Goal: Task Accomplishment & Management: Use online tool/utility

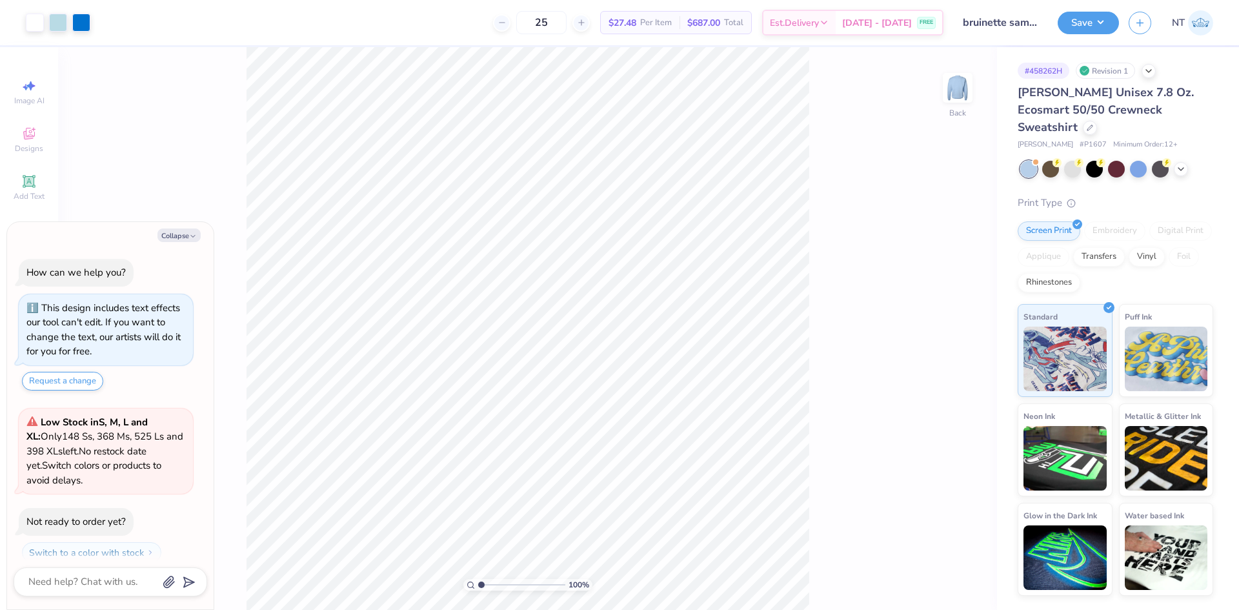
scroll to position [37, 0]
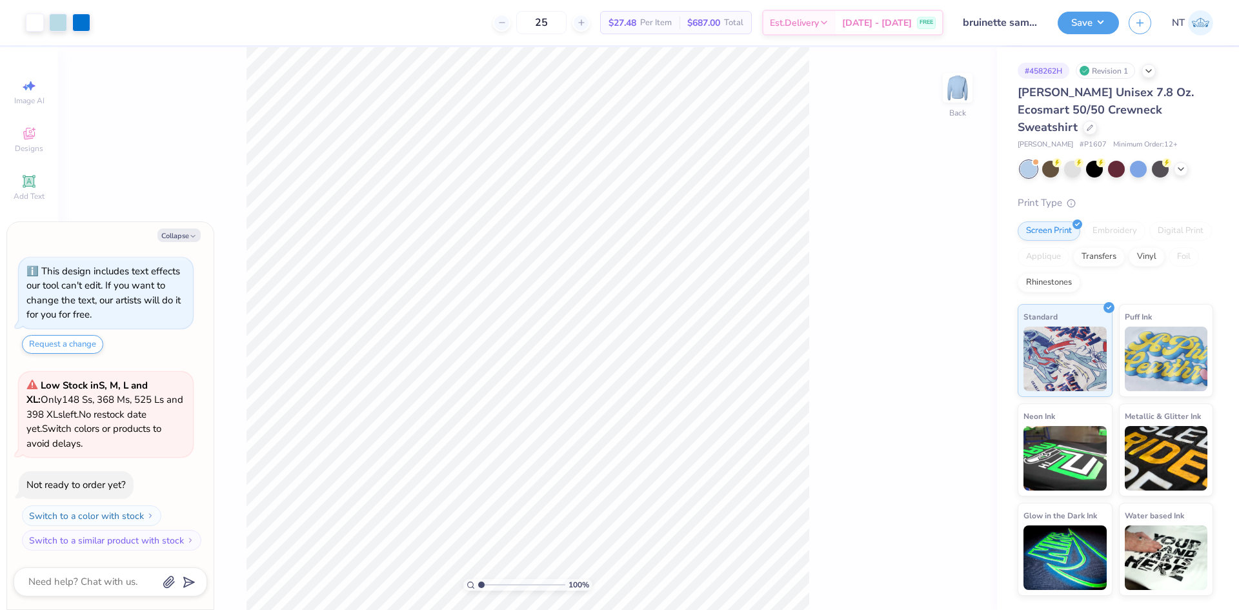
click at [179, 223] on div "Collapse How can we help you? This design includes text effects our tool can't …" at bounding box center [110, 415] width 207 height 387
click at [189, 230] on button "Collapse" at bounding box center [178, 235] width 43 height 14
type textarea "x"
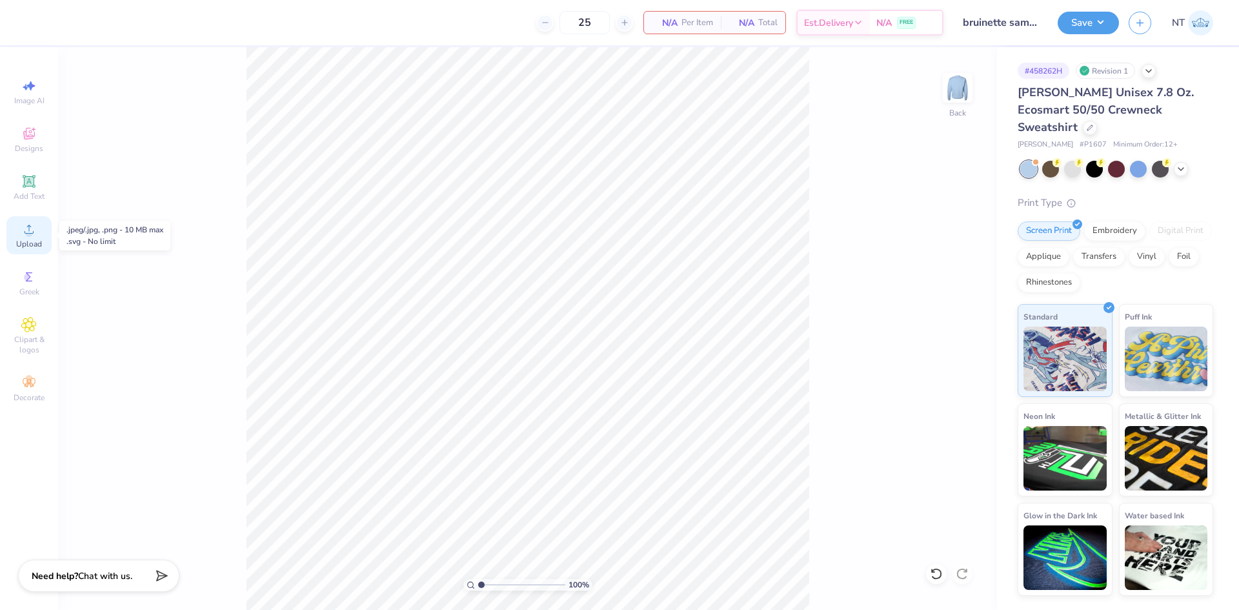
click at [28, 236] on circle at bounding box center [28, 233] width 7 height 7
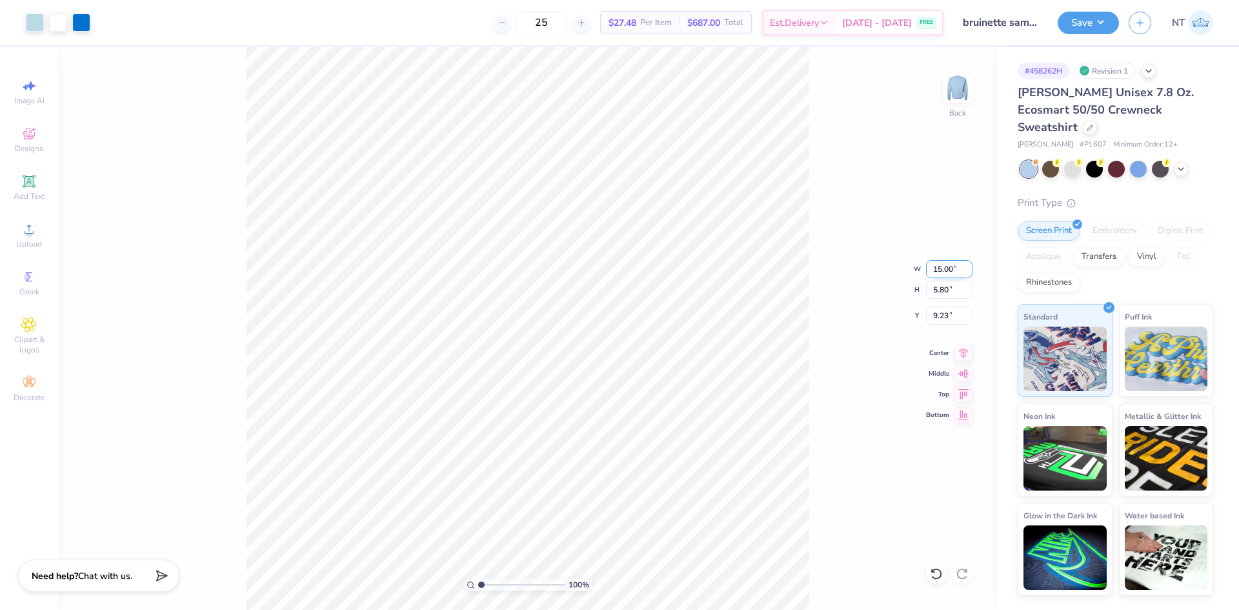
click at [935, 274] on input "15.00" at bounding box center [949, 269] width 46 height 18
type input "12.50"
type input "4.83"
click at [934, 314] on input "9.71" at bounding box center [949, 316] width 46 height 18
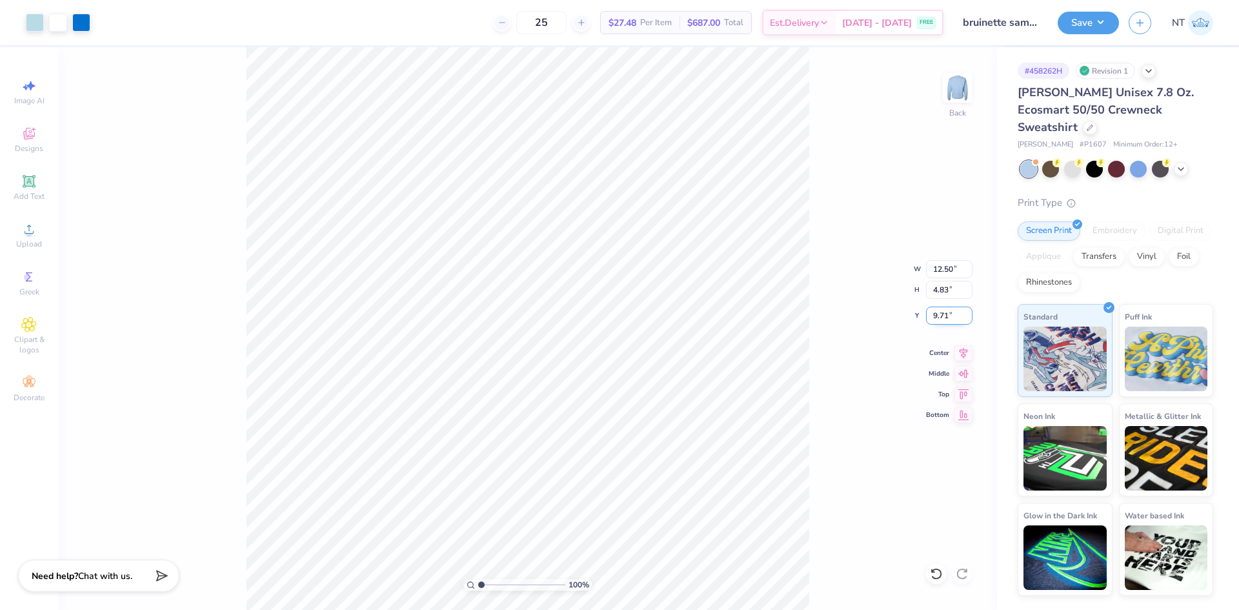
click at [934, 314] on input "9.71" at bounding box center [949, 316] width 46 height 18
type input "3.00"
type input "1"
drag, startPoint x: 877, startPoint y: 146, endPoint x: 904, endPoint y: 126, distance: 33.7
click at [887, 137] on div "100 % Back W 12.50 12.50 " H 4.83 4.83 " Y 3.00 3.00 " Center Middle Top Bottom" at bounding box center [527, 328] width 939 height 563
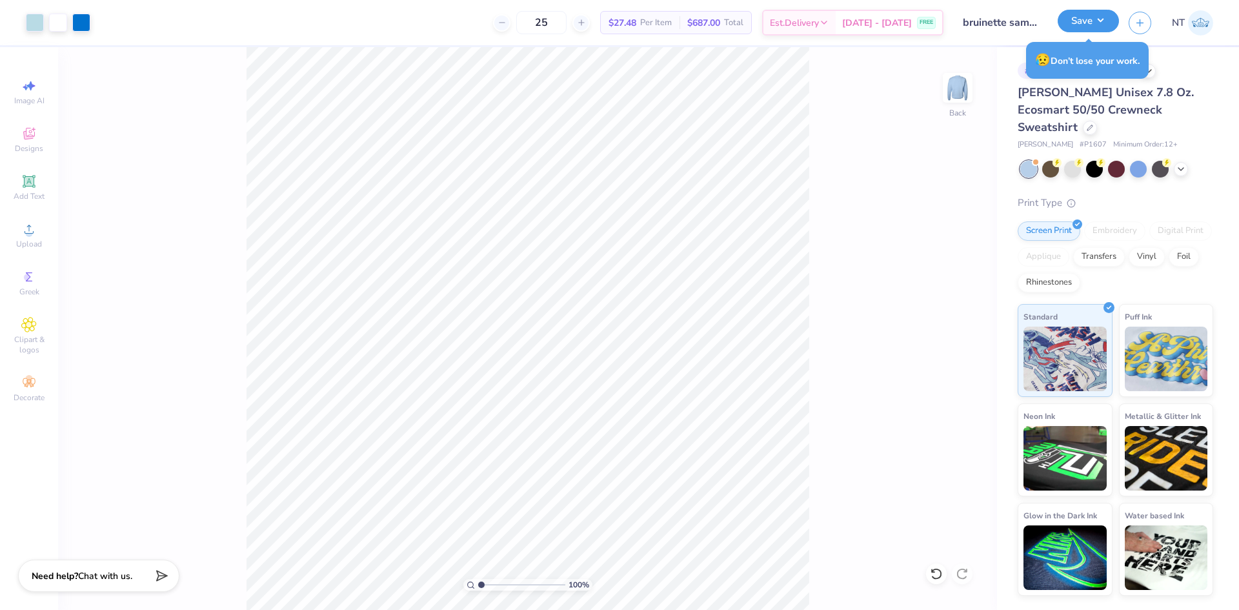
click at [1107, 22] on button "Save" at bounding box center [1088, 21] width 61 height 23
click at [1097, 15] on button "Save" at bounding box center [1088, 21] width 61 height 23
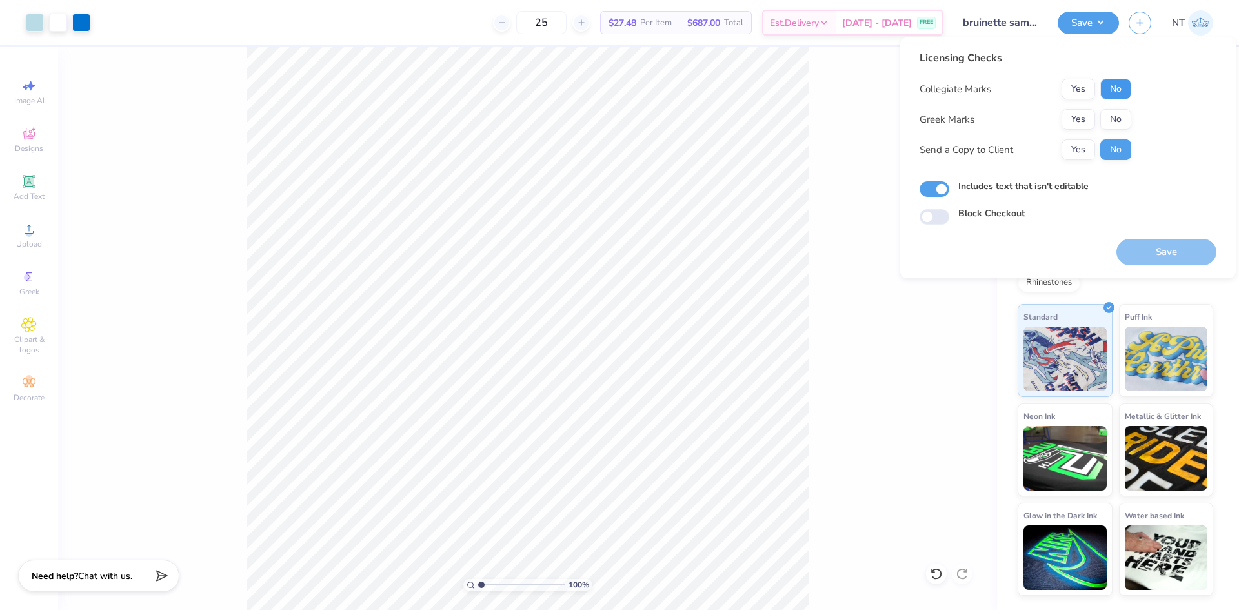
click at [1114, 87] on button "No" at bounding box center [1115, 89] width 31 height 21
click at [1116, 118] on button "No" at bounding box center [1115, 119] width 31 height 21
click at [1146, 248] on button "Save" at bounding box center [1166, 252] width 100 height 26
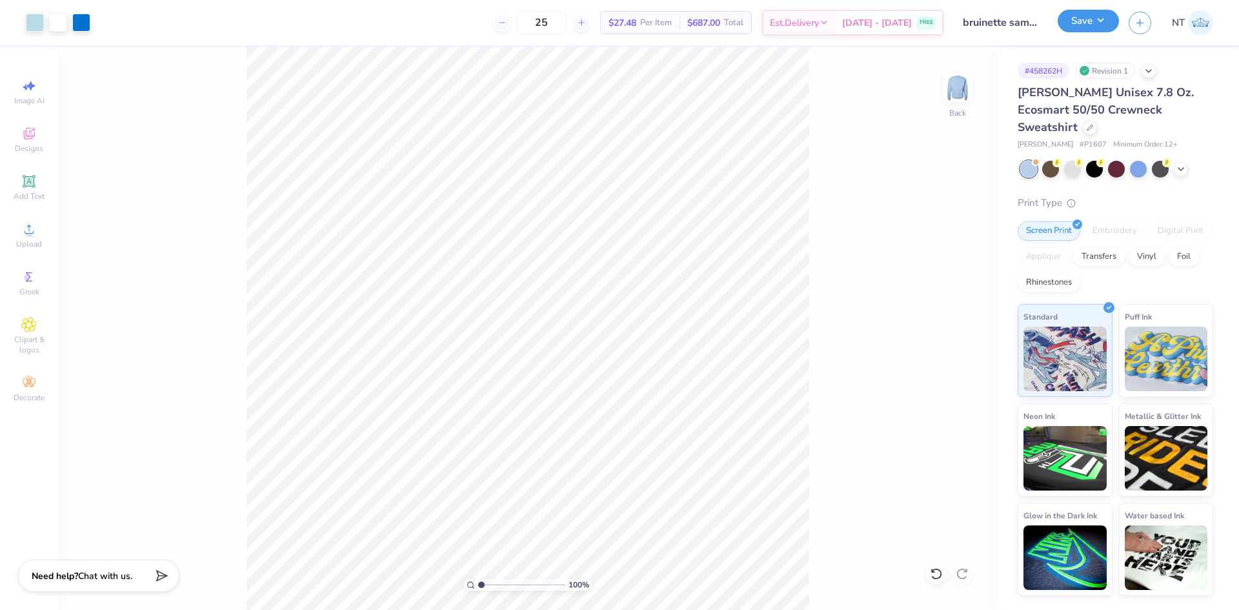
click at [1087, 32] on button "Save" at bounding box center [1088, 21] width 61 height 23
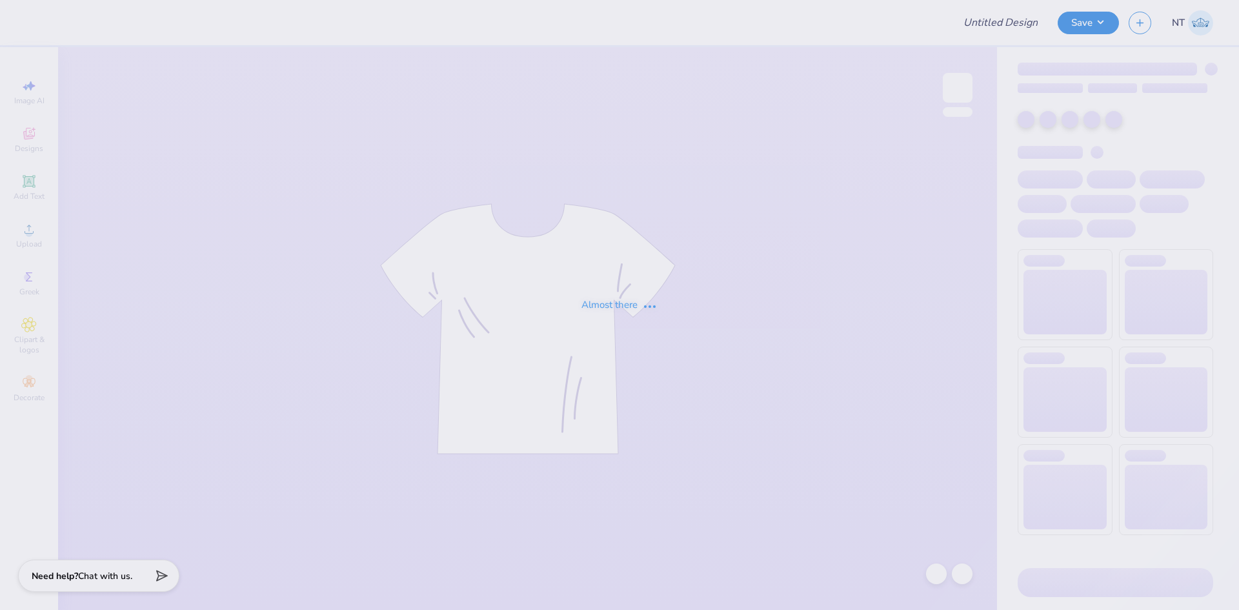
type input "bruinette sample"
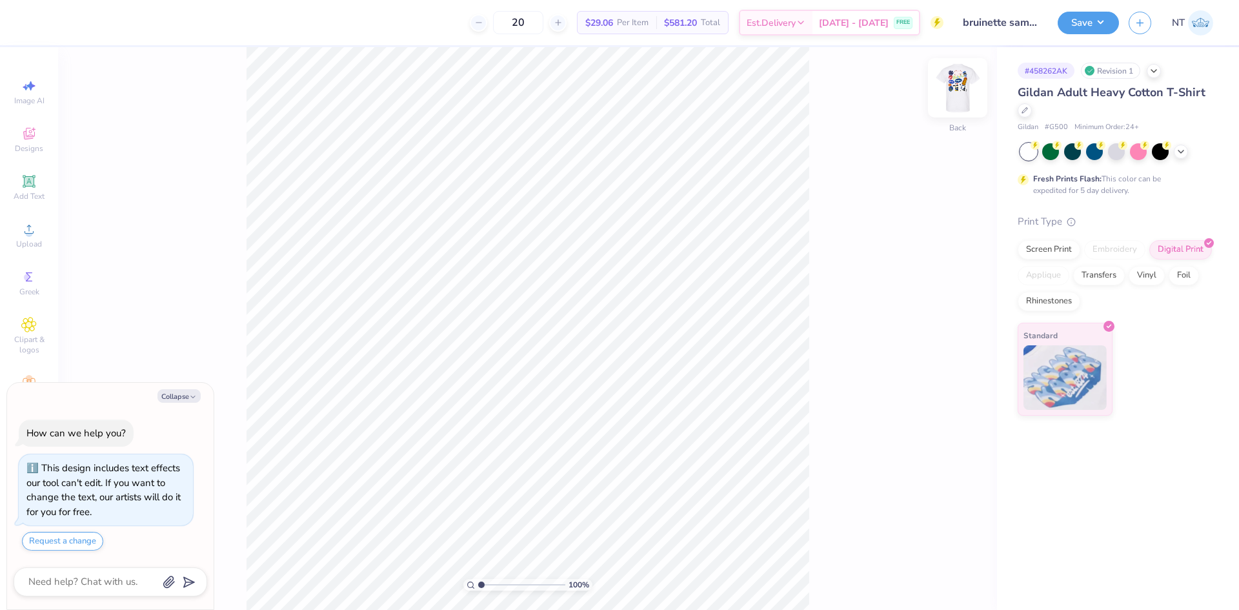
click at [952, 96] on img at bounding box center [958, 88] width 52 height 52
click at [163, 399] on button "Collapse" at bounding box center [178, 396] width 43 height 14
type textarea "x"
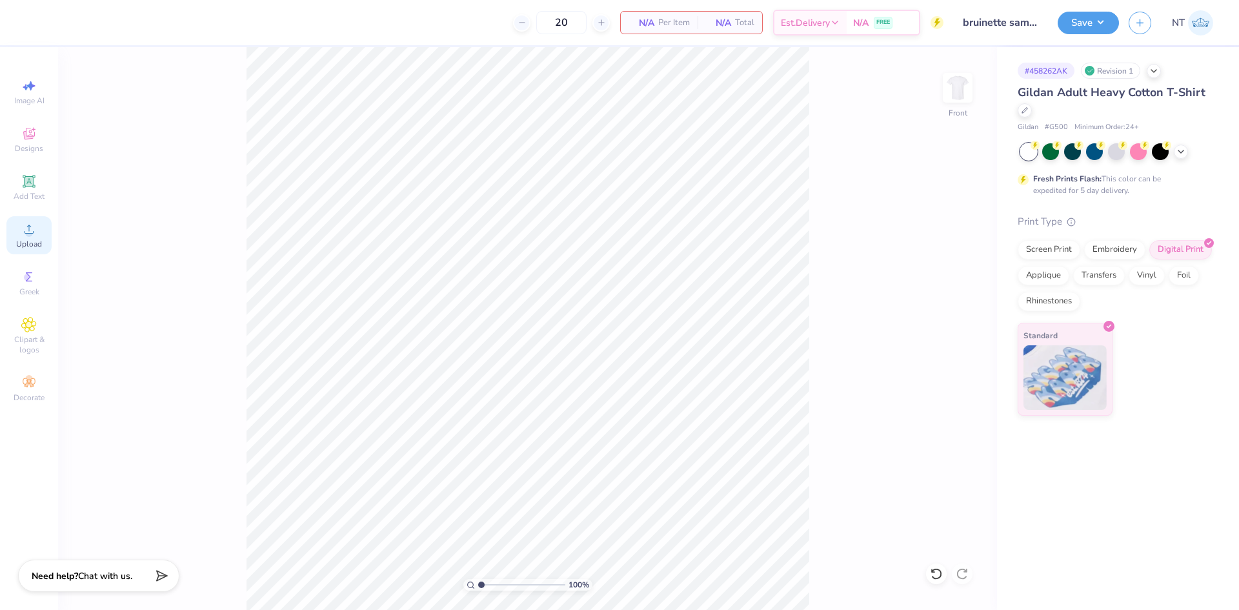
click at [30, 238] on div "Upload" at bounding box center [28, 235] width 45 height 38
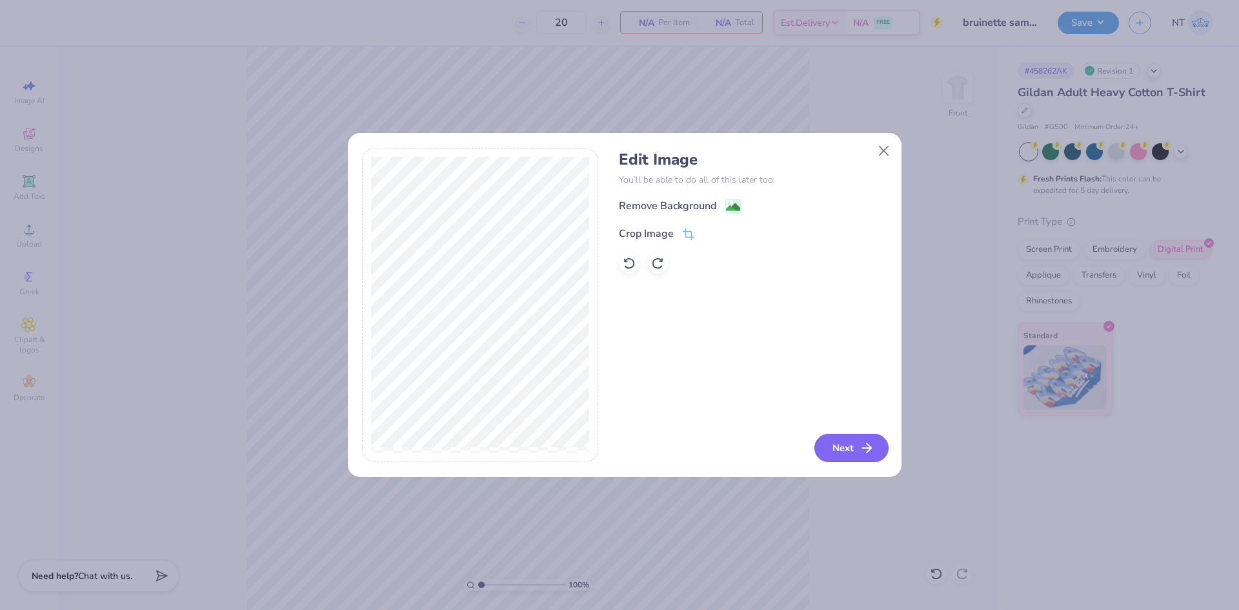
click at [832, 441] on button "Next" at bounding box center [851, 448] width 74 height 28
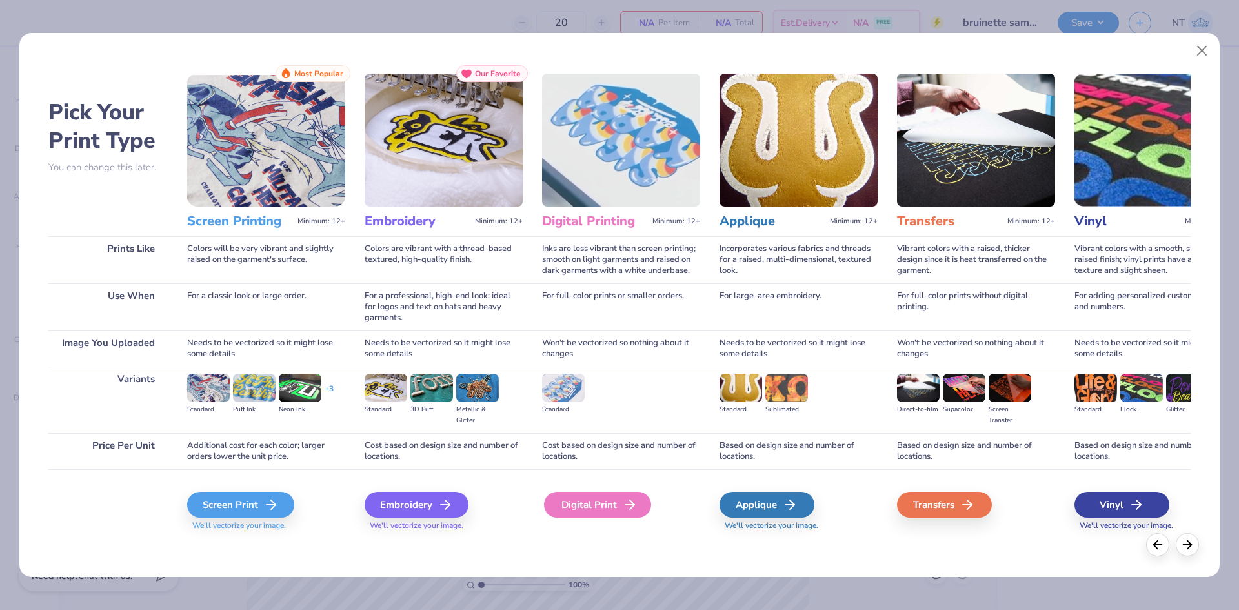
click at [622, 505] on icon at bounding box center [629, 504] width 15 height 15
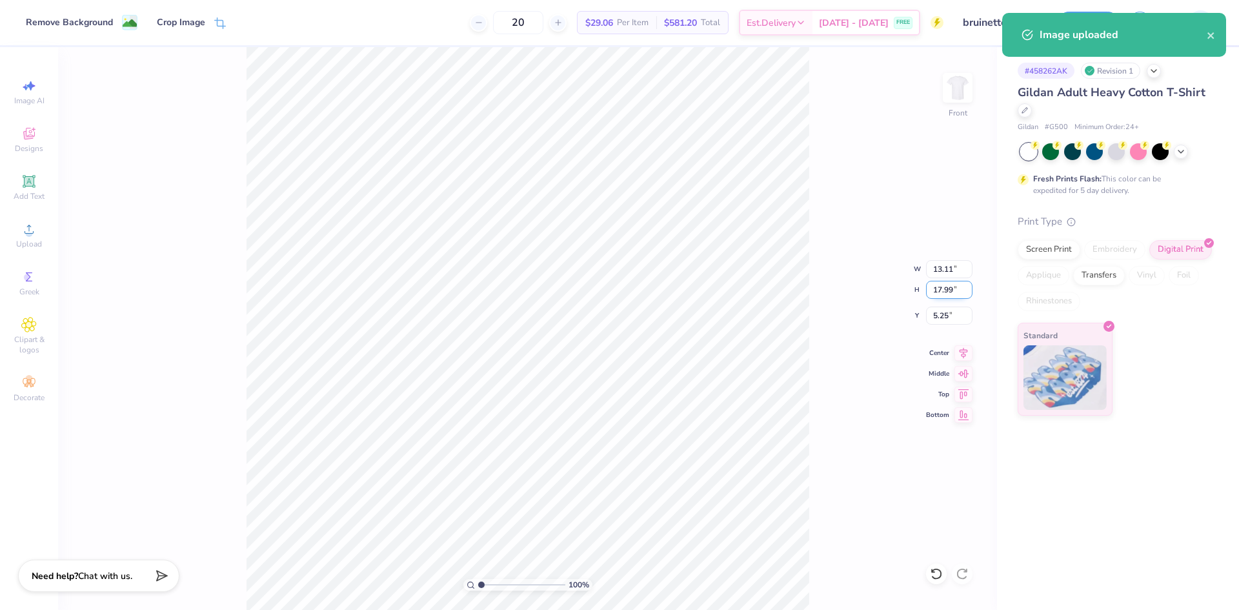
click at [936, 290] on input "17.99" at bounding box center [949, 290] width 46 height 18
type input "15"
type input "10.93"
type input "15.00"
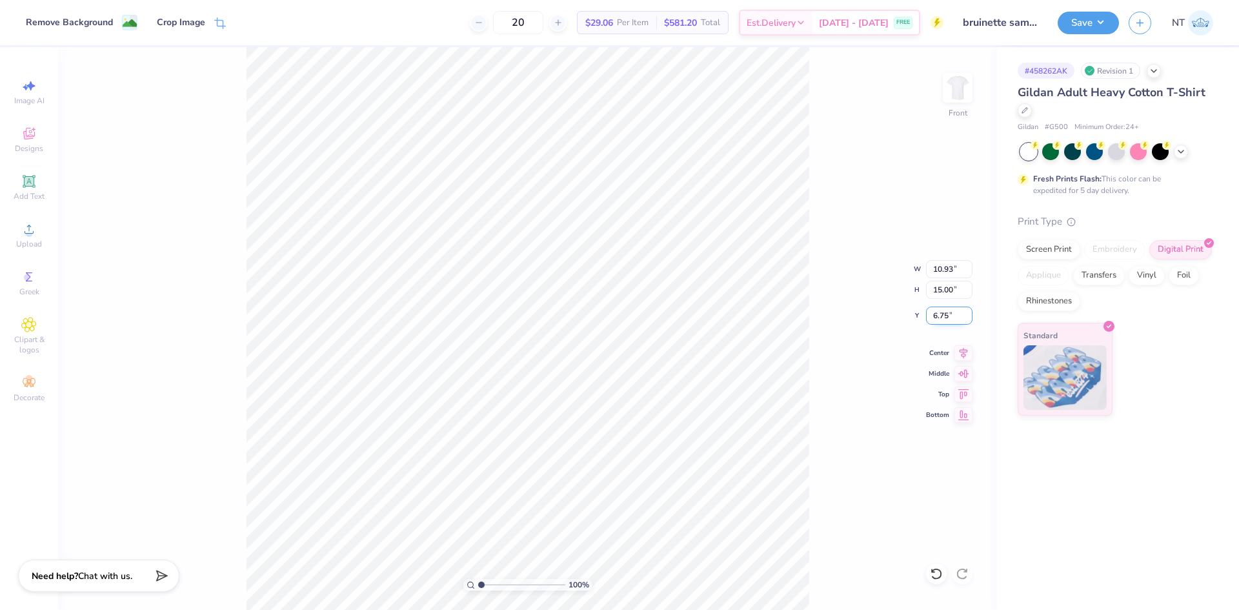
click at [941, 321] on input "6.75" at bounding box center [949, 316] width 46 height 18
type input "3.00"
click at [1074, 19] on button "Save" at bounding box center [1088, 21] width 61 height 23
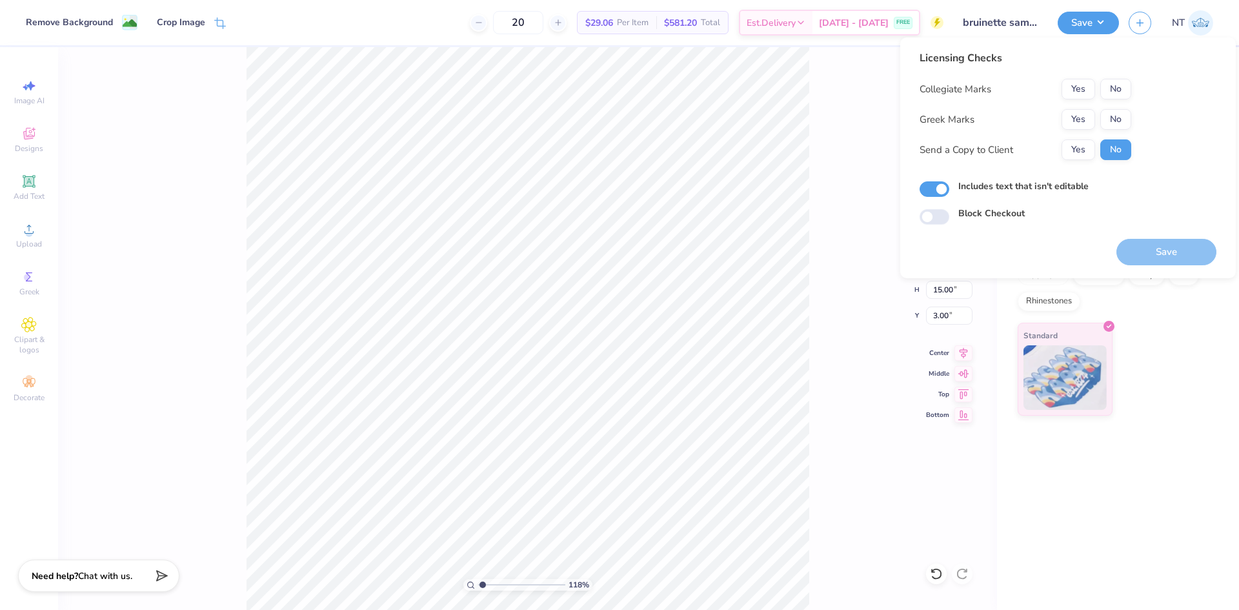
click at [1111, 74] on div "Licensing Checks Collegiate Marks Yes No Greek Marks Yes No Send a Copy to Clie…" at bounding box center [1026, 109] width 212 height 119
click at [1116, 92] on button "No" at bounding box center [1115, 89] width 31 height 21
click at [1114, 121] on button "No" at bounding box center [1115, 119] width 31 height 21
click at [1149, 262] on button "Save" at bounding box center [1166, 252] width 100 height 26
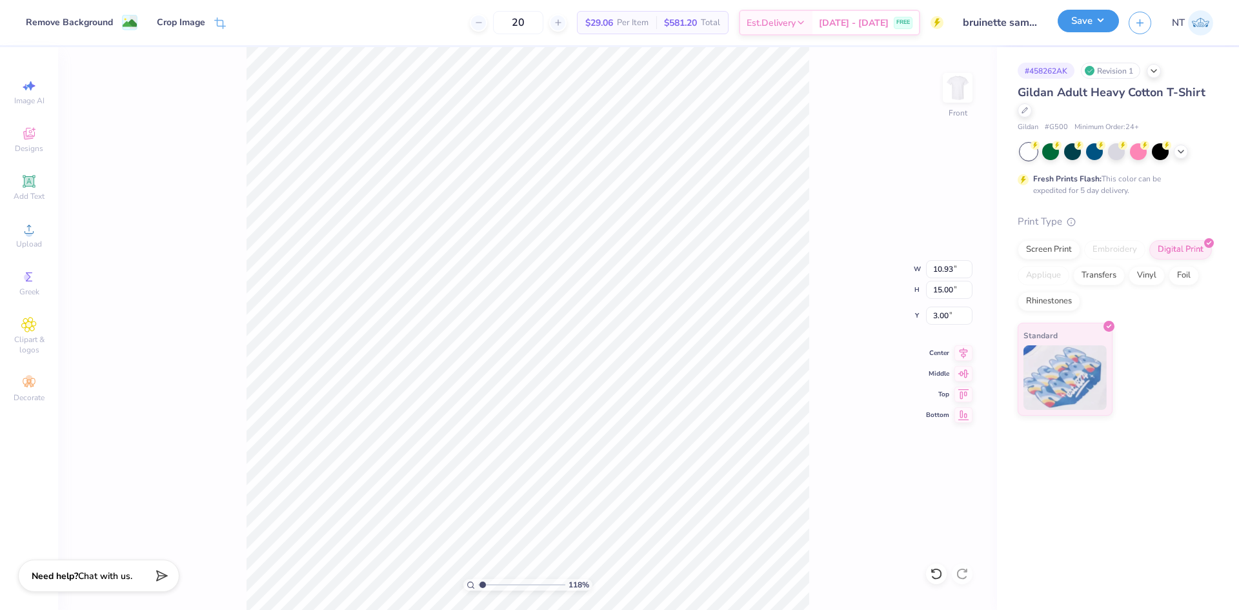
click at [1090, 23] on button "Save" at bounding box center [1088, 21] width 61 height 23
type input "1.18145891733021"
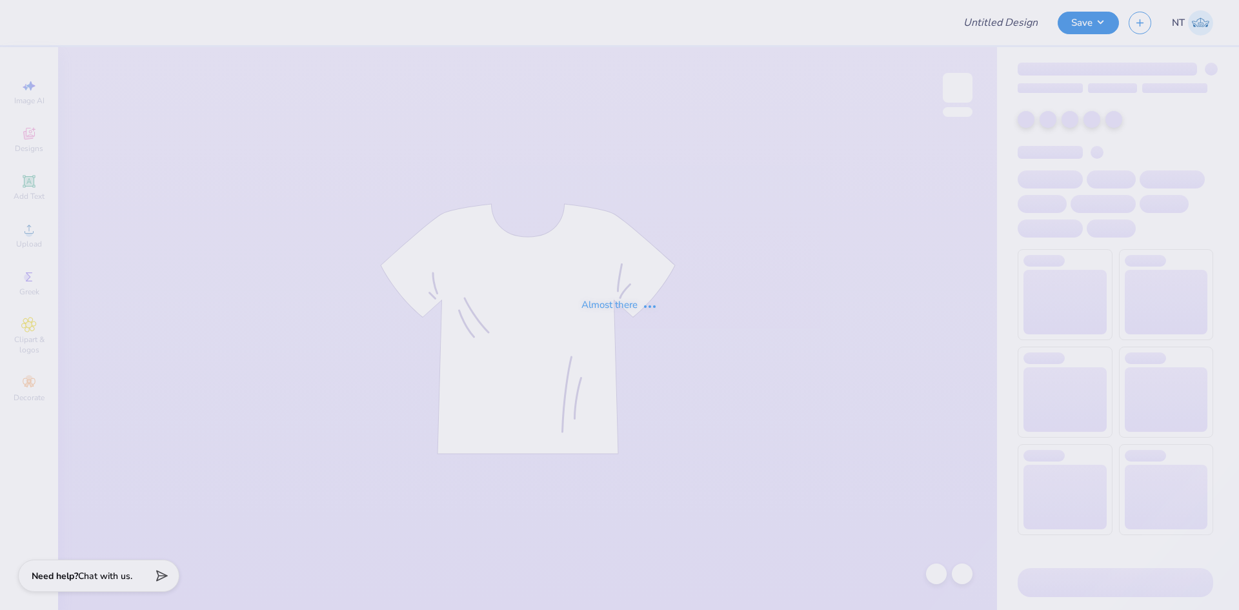
type input "bruinette sample"
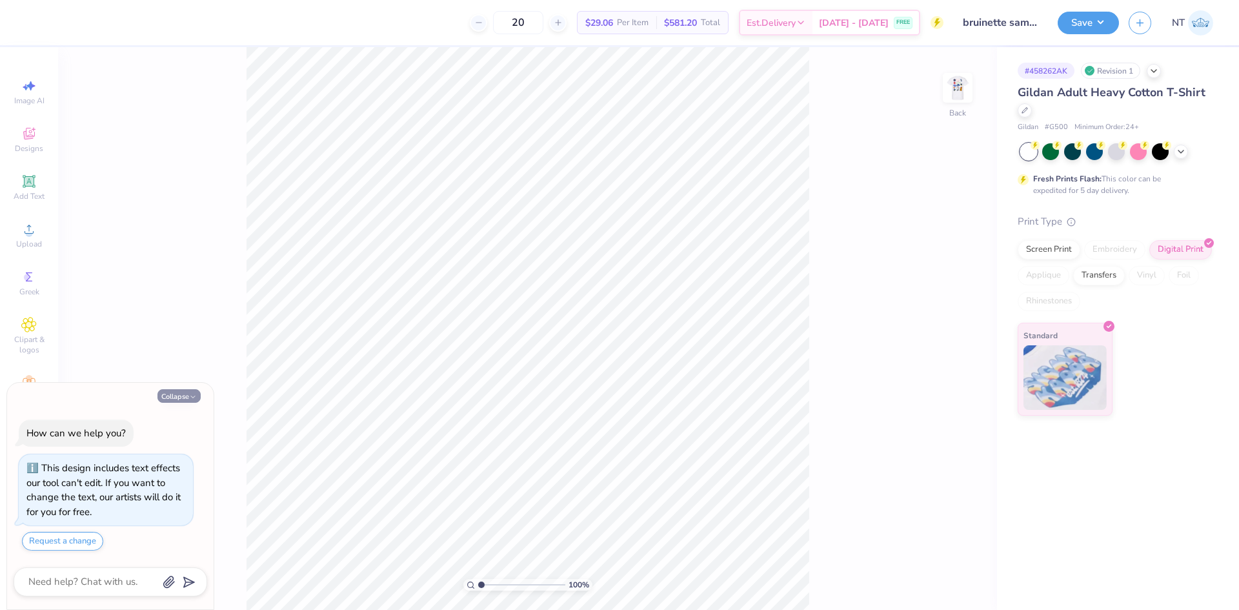
click at [192, 402] on button "Collapse" at bounding box center [178, 396] width 43 height 14
type textarea "x"
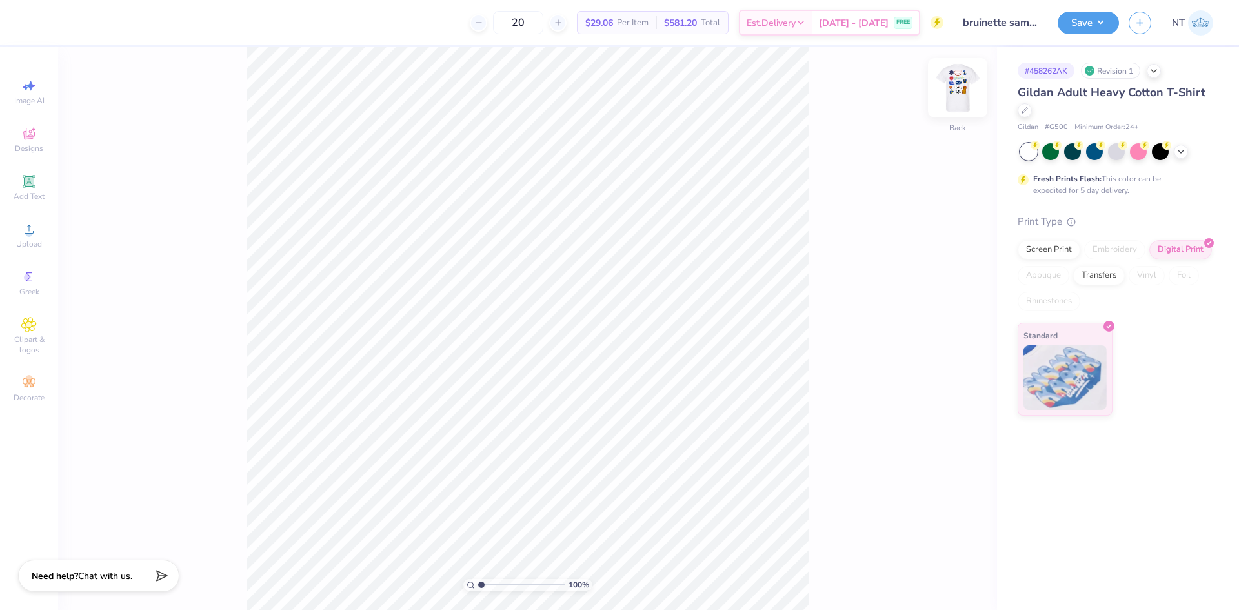
click at [947, 88] on img at bounding box center [958, 88] width 52 height 52
type input "1"
click at [37, 145] on span "Designs" at bounding box center [29, 148] width 28 height 10
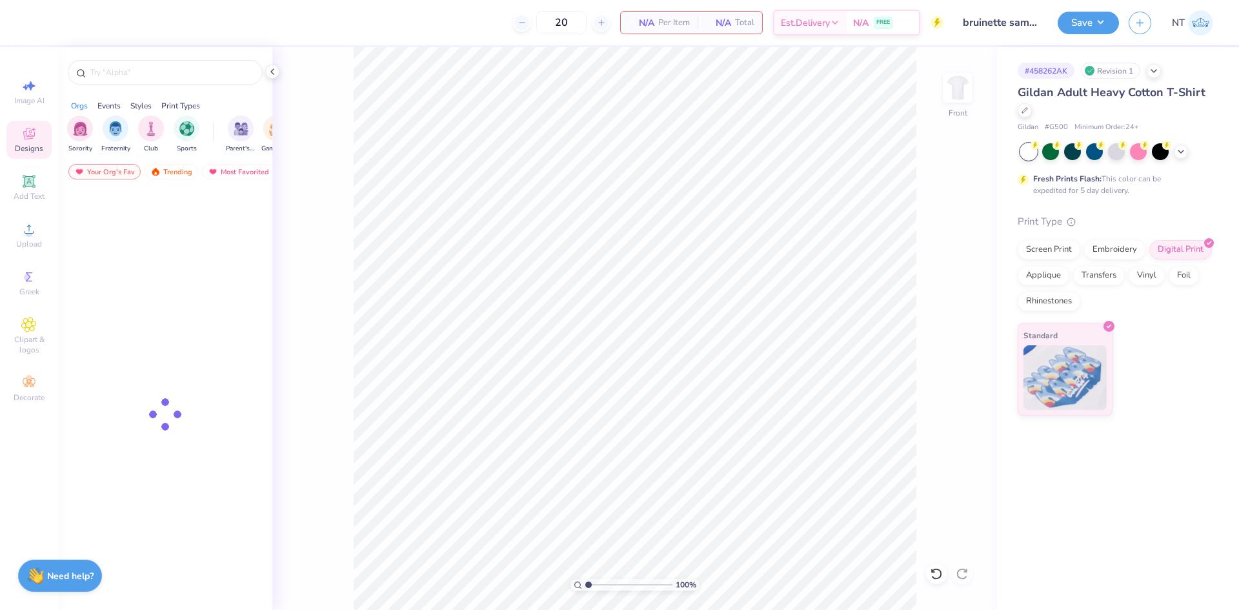
click at [269, 75] on icon at bounding box center [272, 71] width 10 height 10
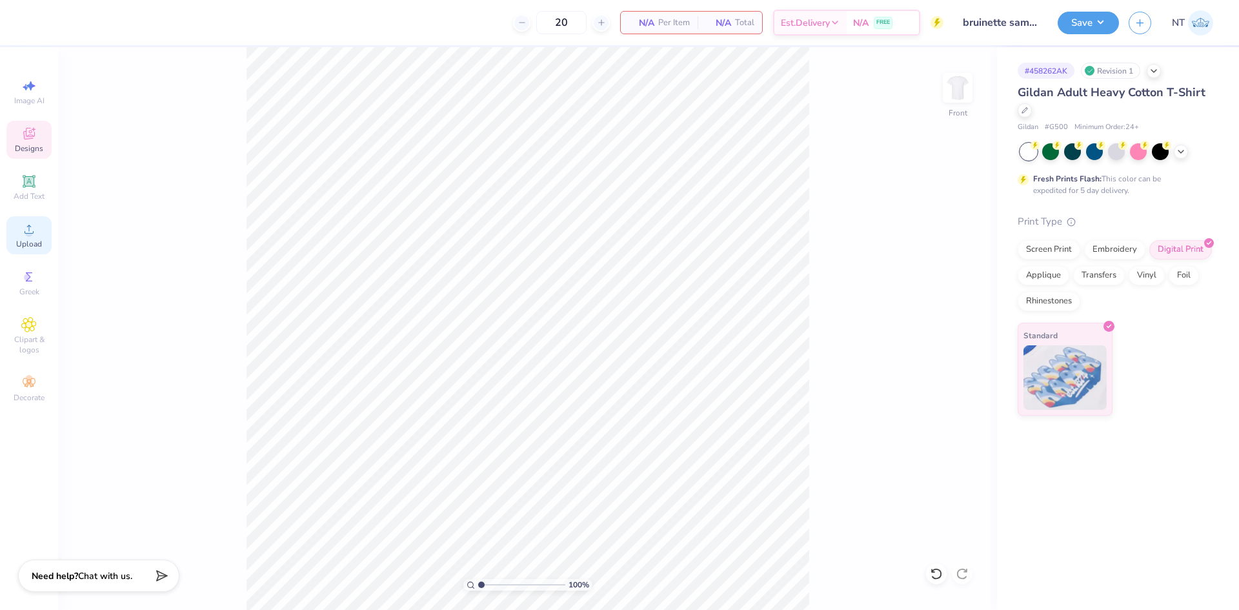
click at [33, 234] on icon at bounding box center [28, 228] width 15 height 15
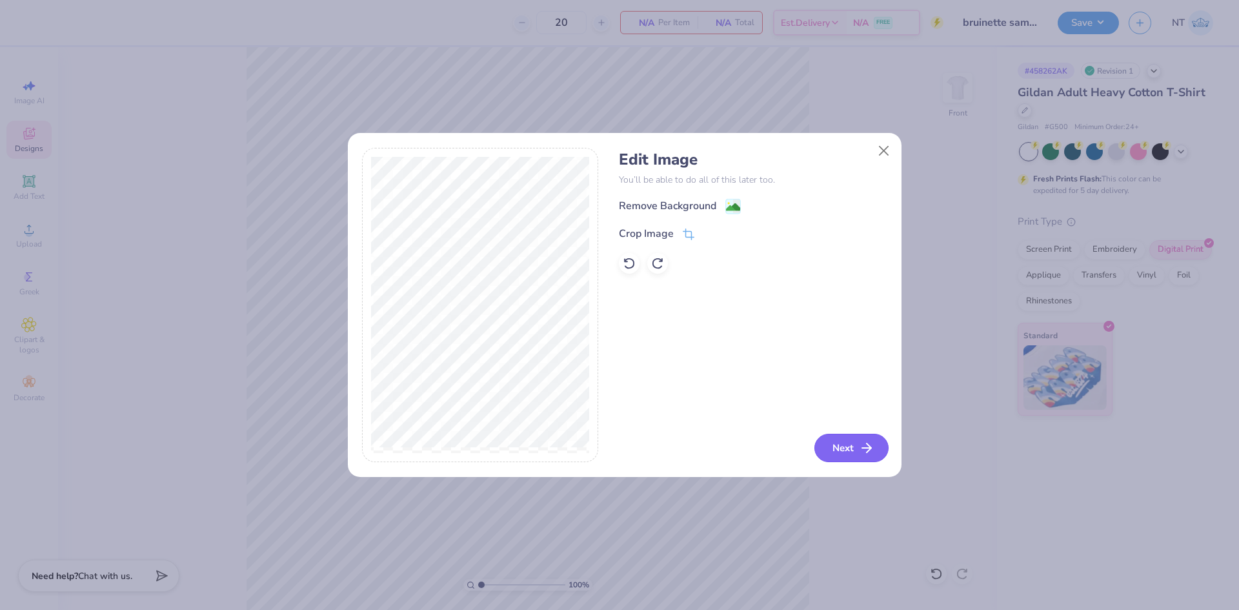
click at [869, 459] on button "Next" at bounding box center [851, 448] width 74 height 28
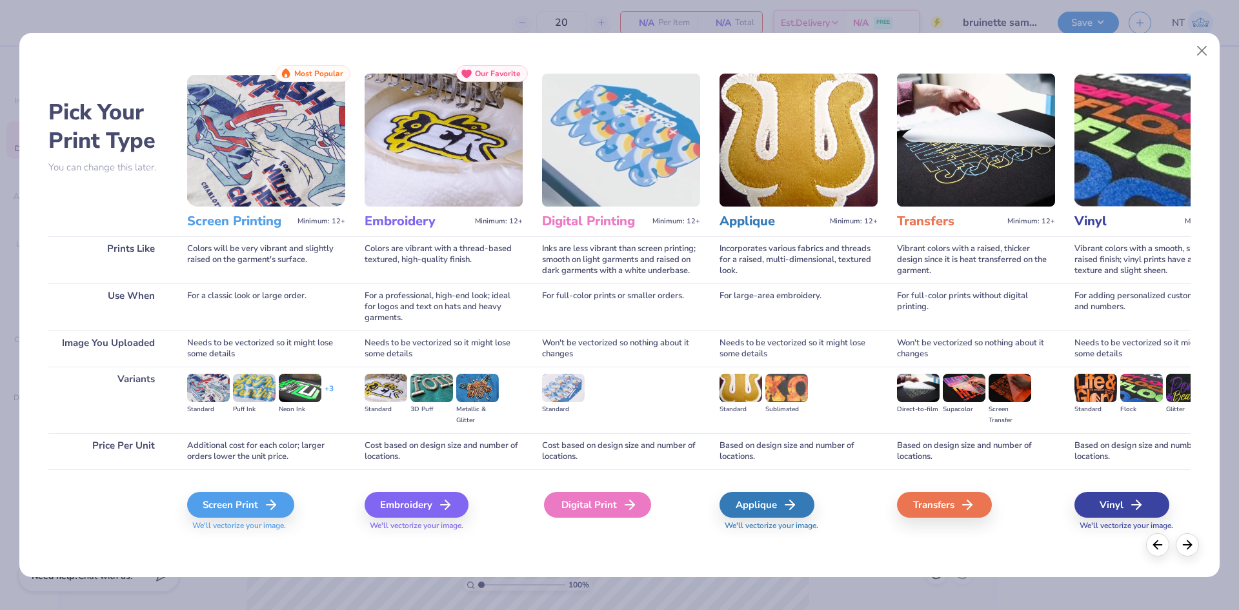
click at [578, 509] on div "Digital Print" at bounding box center [597, 505] width 107 height 26
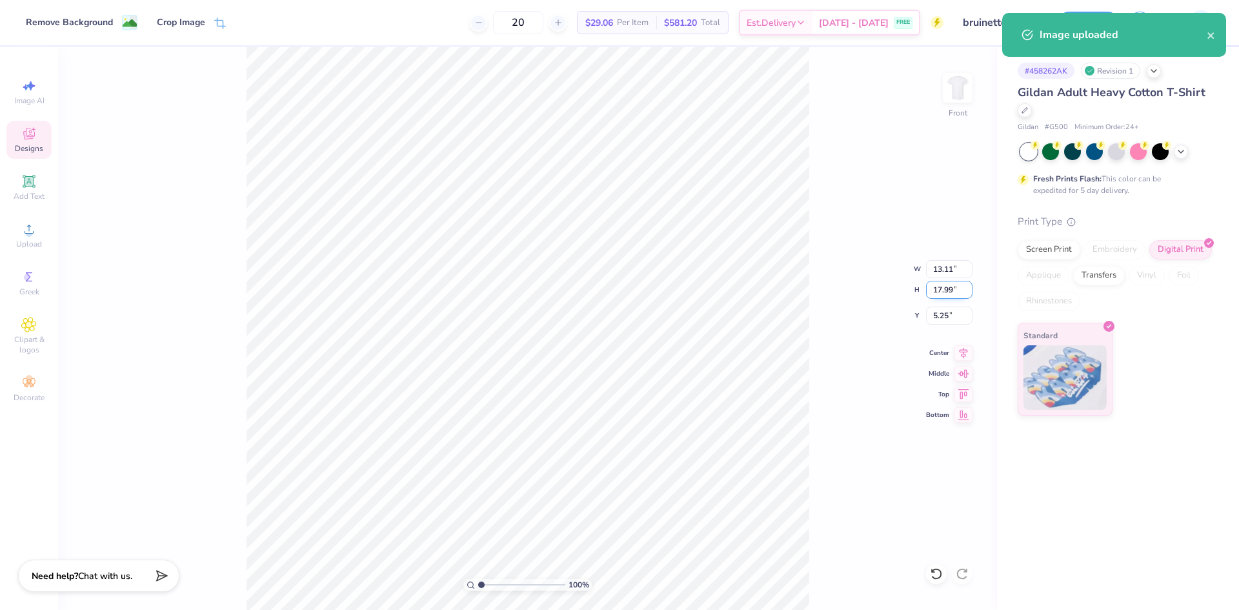
click at [949, 293] on input "17.99" at bounding box center [949, 290] width 46 height 18
type input "15"
type input "10.93"
type input "15.00"
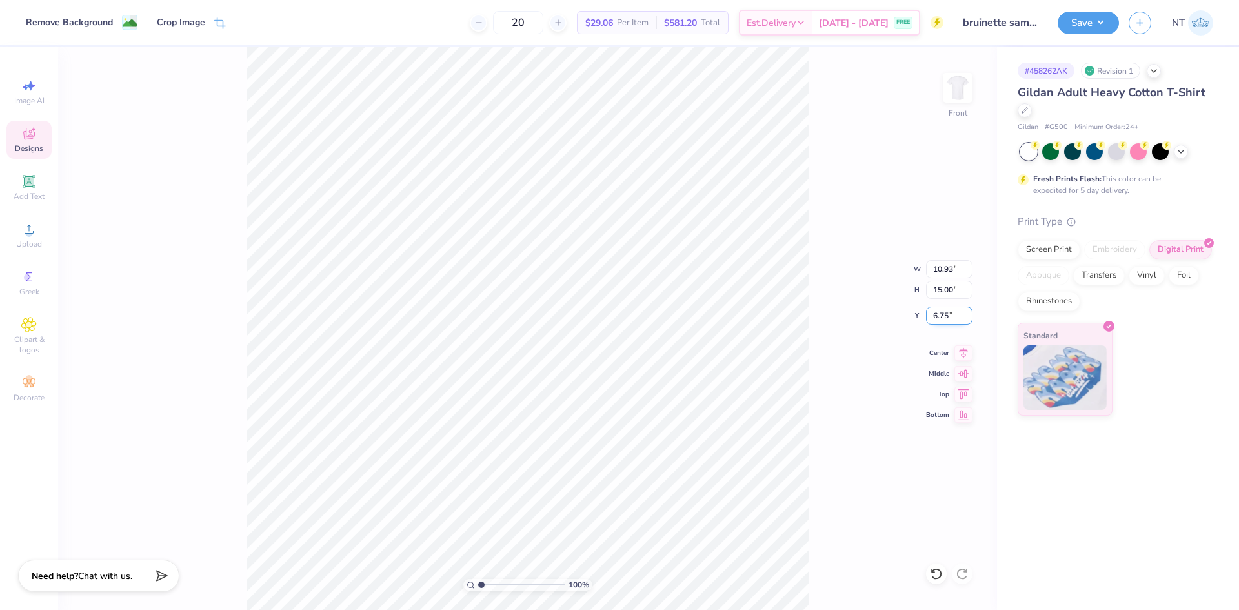
click at [938, 313] on input "6.75" at bounding box center [949, 316] width 46 height 18
type input "3.00"
click at [1097, 23] on button "Save" at bounding box center [1088, 21] width 61 height 23
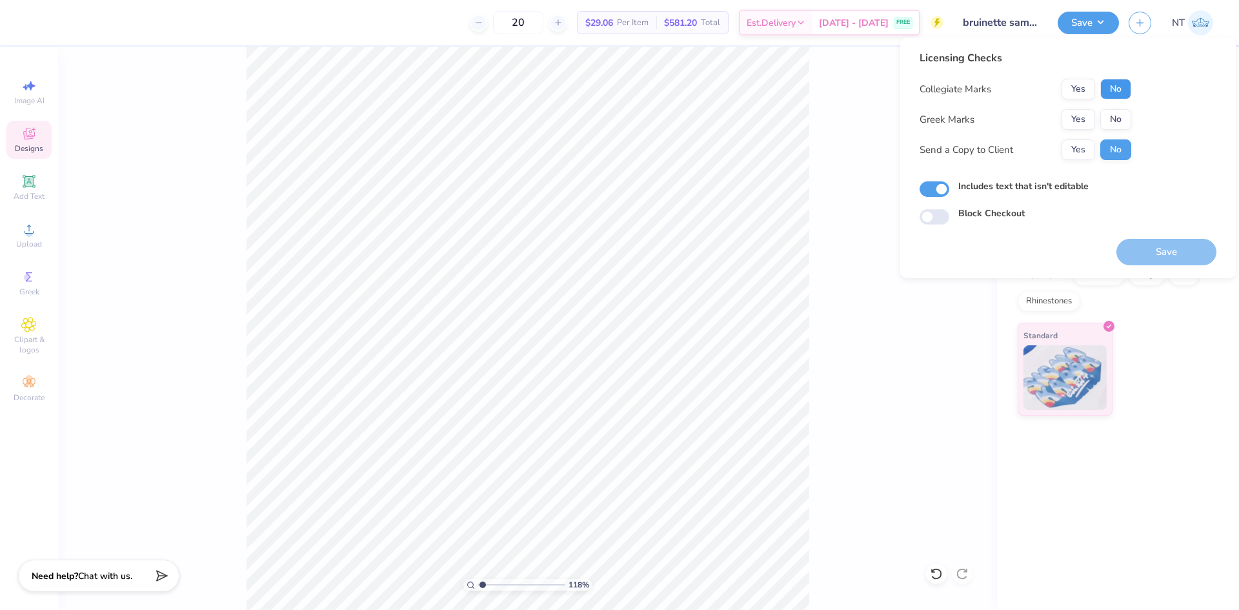
click at [1120, 88] on button "No" at bounding box center [1115, 89] width 31 height 21
click at [1118, 115] on button "No" at bounding box center [1115, 119] width 31 height 21
click at [1146, 254] on button "Save" at bounding box center [1166, 252] width 100 height 26
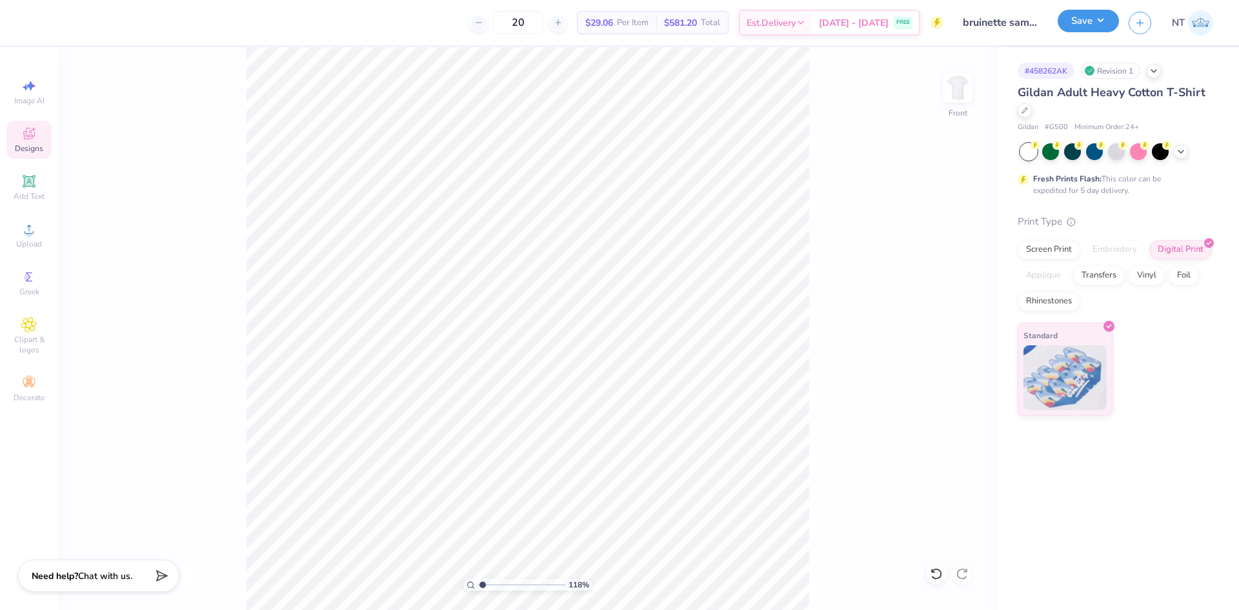
click at [1084, 22] on button "Save" at bounding box center [1088, 21] width 61 height 23
type input "1.39584517333908"
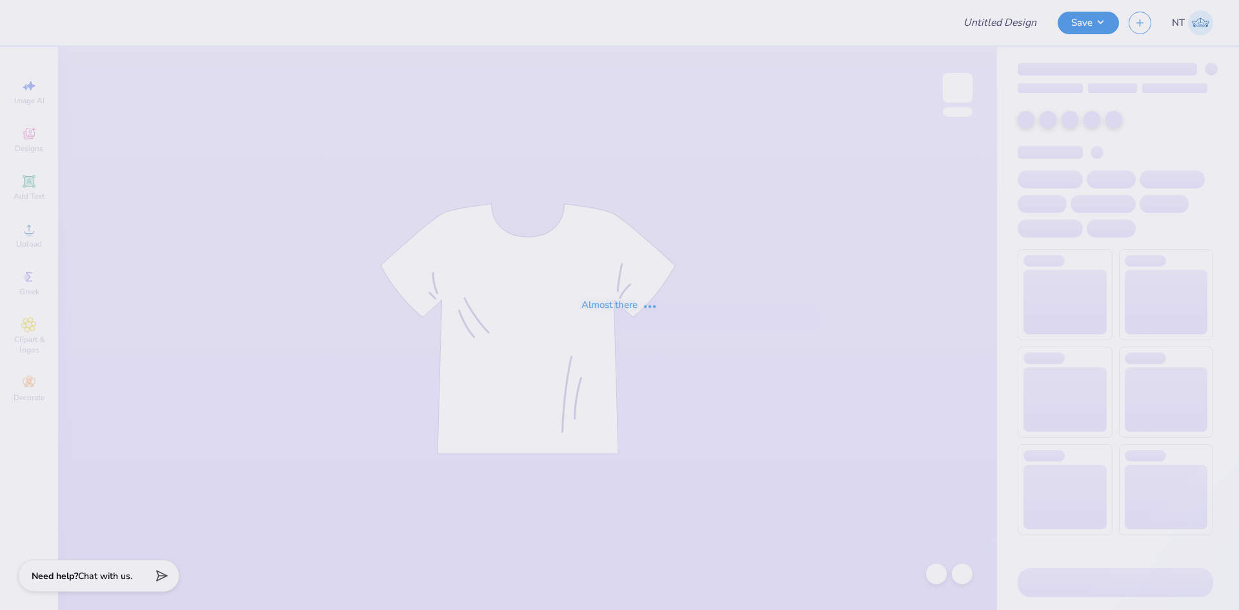
type input "bruinette sample"
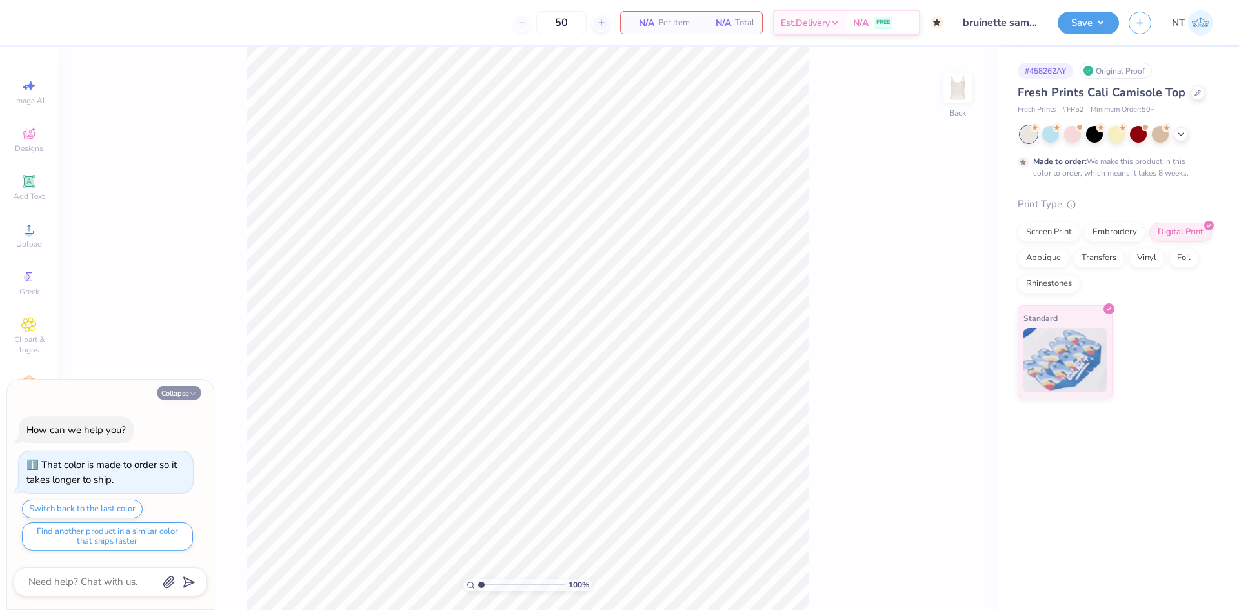
click at [181, 387] on button "Collapse" at bounding box center [178, 393] width 43 height 14
type textarea "x"
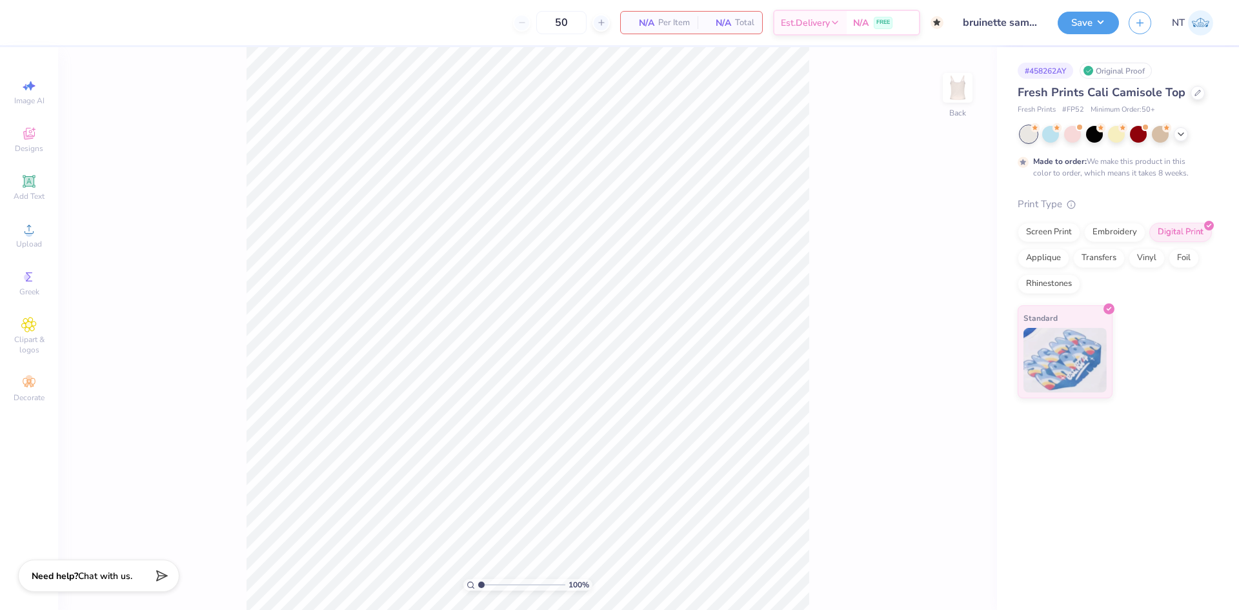
click at [52, 237] on div "Image AI Designs Add Text Upload Greek Clipart & logos Decorate" at bounding box center [29, 328] width 58 height 563
click at [37, 236] on div "Upload" at bounding box center [28, 235] width 45 height 38
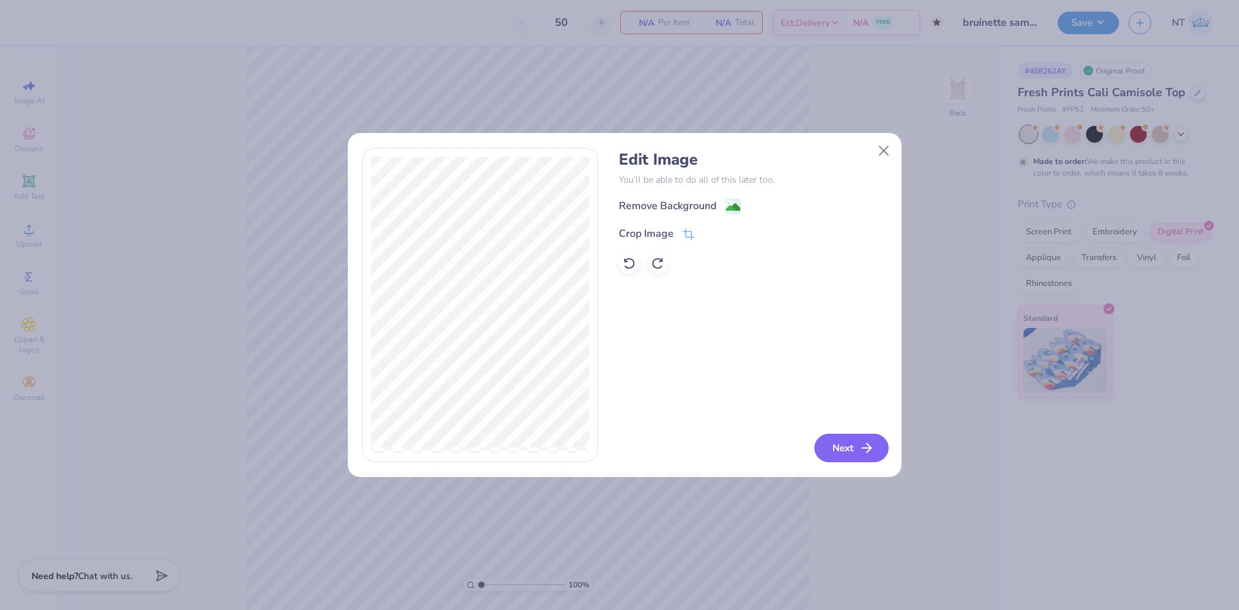
click at [852, 459] on button "Next" at bounding box center [851, 448] width 74 height 28
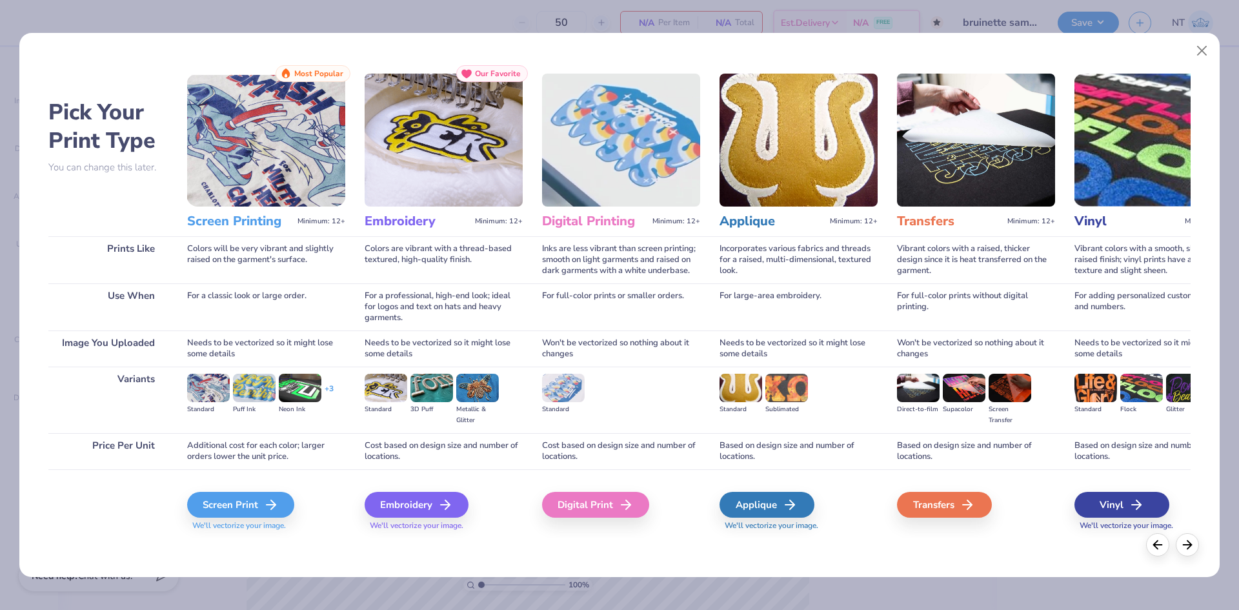
click at [574, 485] on div "Digital Print" at bounding box center [621, 503] width 158 height 69
click at [576, 500] on div "Digital Print" at bounding box center [597, 505] width 107 height 26
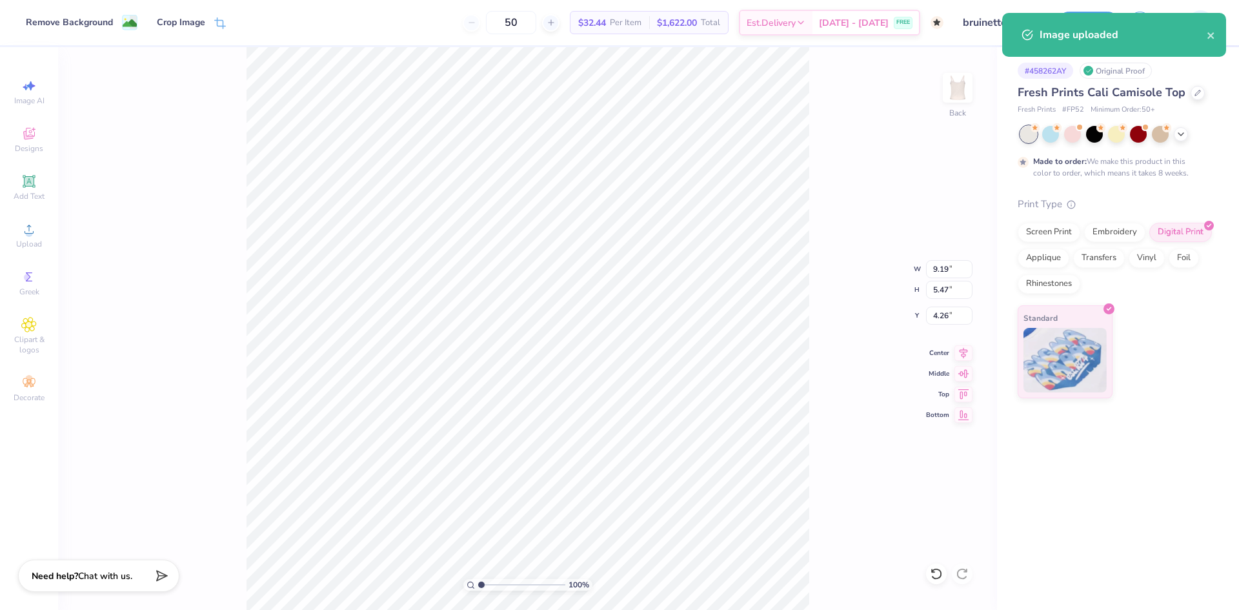
type input "2.02"
click at [950, 271] on input "9.19" at bounding box center [949, 269] width 46 height 18
click at [941, 270] on input "9.19" at bounding box center [949, 269] width 46 height 18
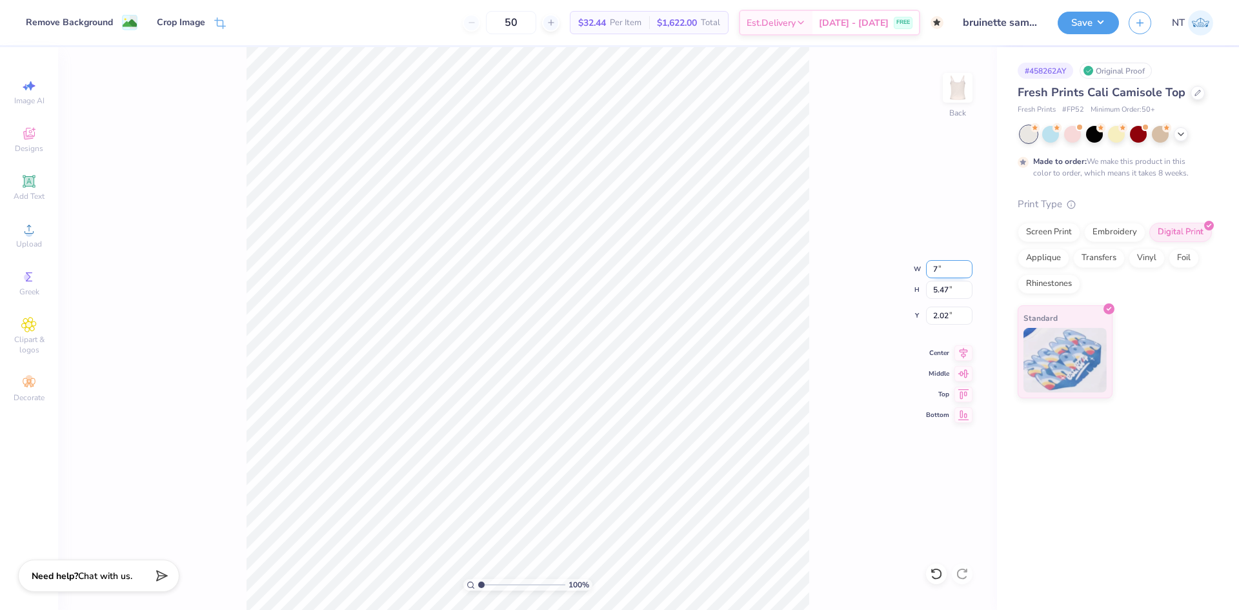
type input "7.00"
type input "4.17"
click at [938, 316] on input "2.67" at bounding box center [949, 316] width 46 height 18
type input "3.00"
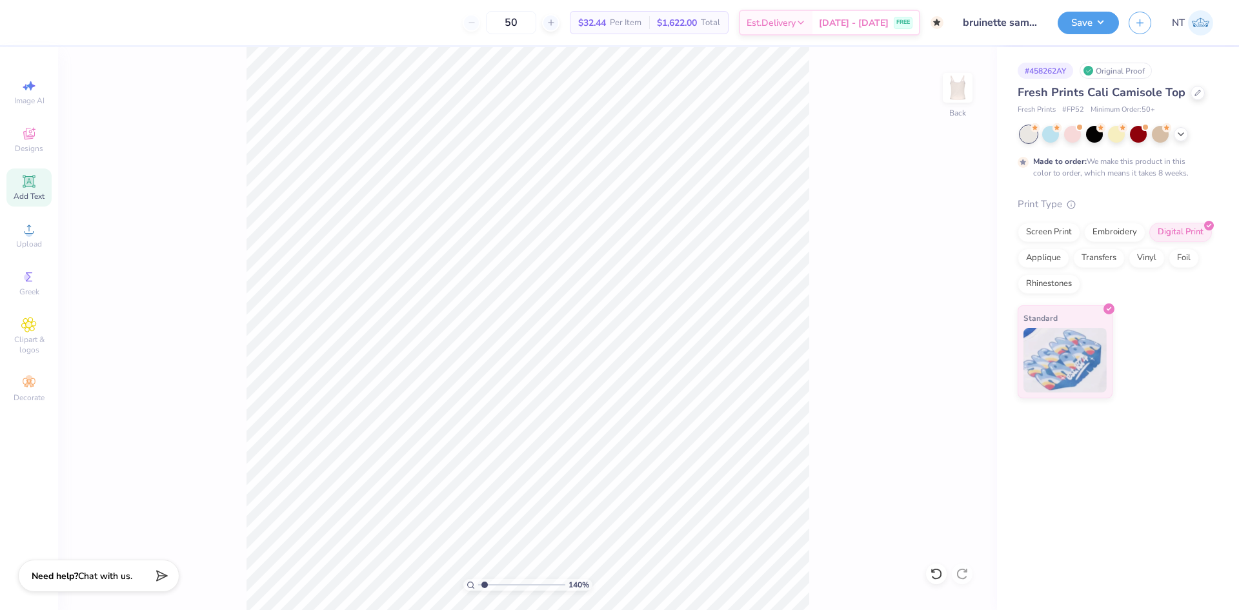
click at [39, 188] on div "Add Text" at bounding box center [28, 187] width 45 height 38
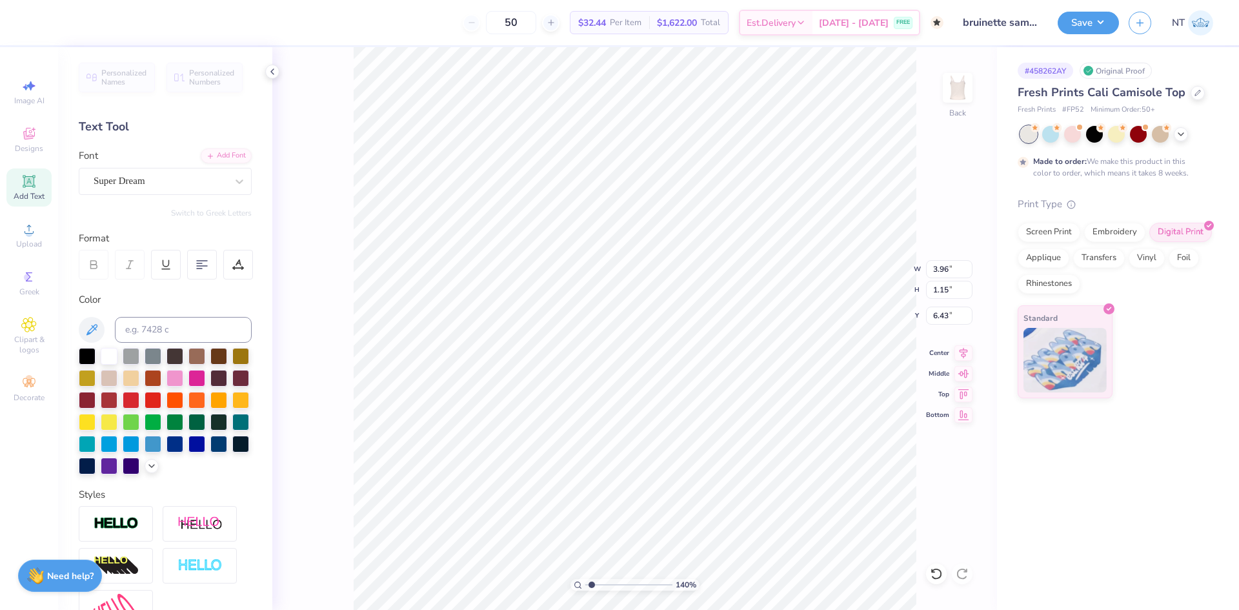
type input "1.39584517333908"
type input "7.51"
type input "1.39584517333908"
type textarea "The Rose Bowl, Pasadena"
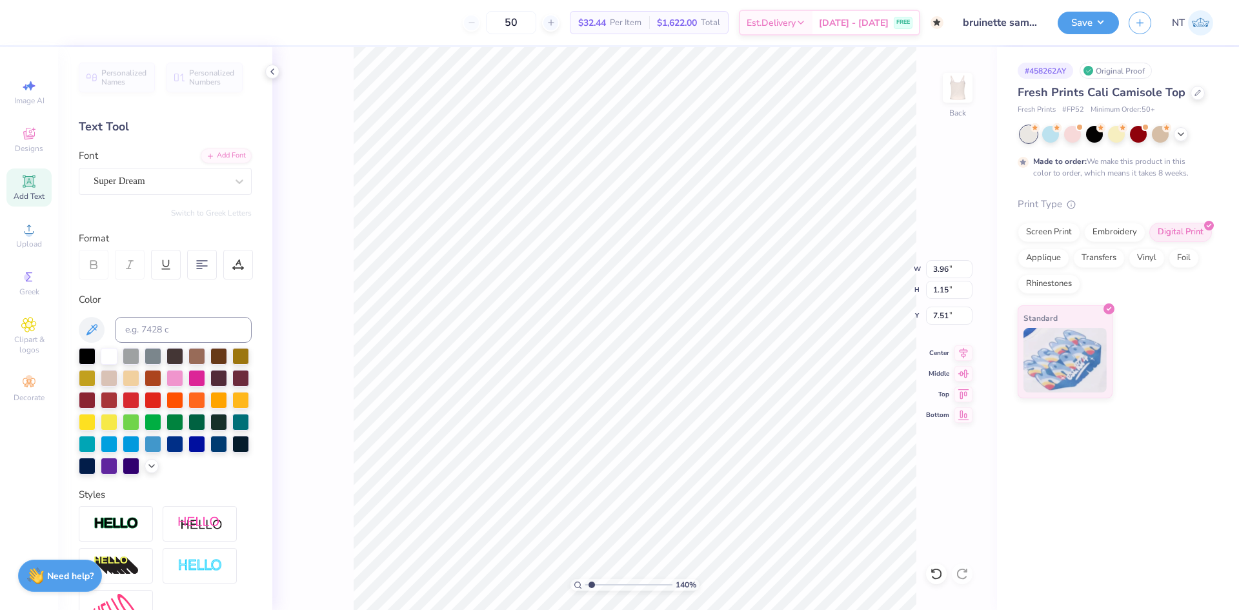
type input "1.39584517333908"
type input "9.19"
type input "0.67"
type input "7.74"
click at [96, 328] on icon at bounding box center [91, 329] width 15 height 15
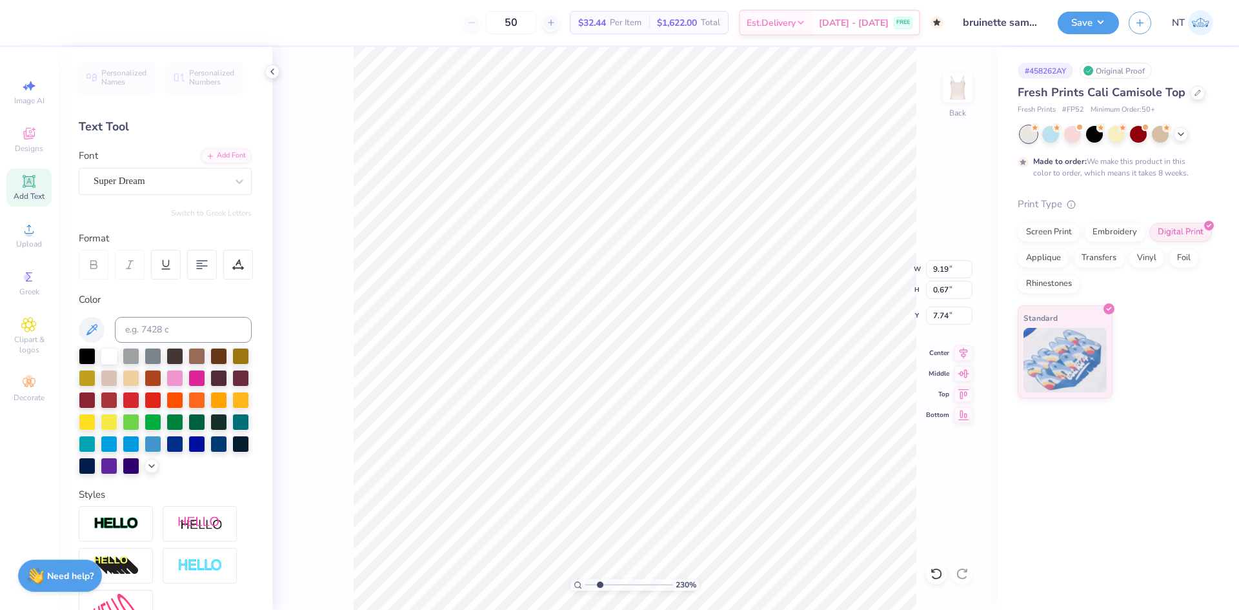
type input "2.30193535337791"
click at [166, 188] on div "Super Dream" at bounding box center [160, 181] width 136 height 20
type input "2.30193535337791"
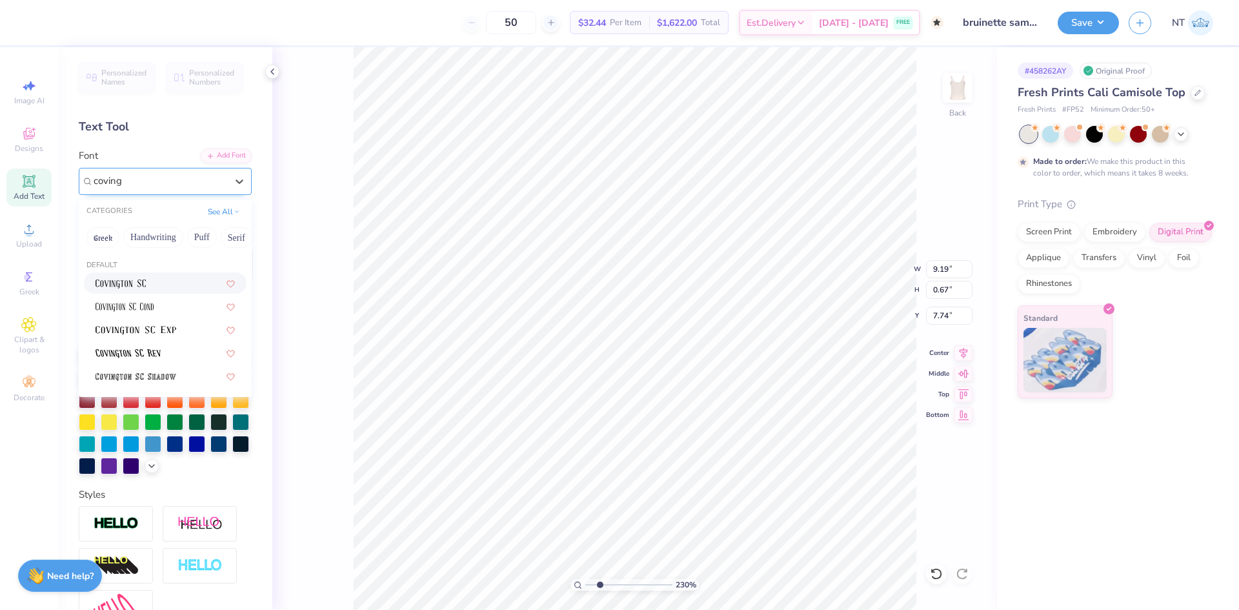
type input "coving"
type input "2.30193535337791"
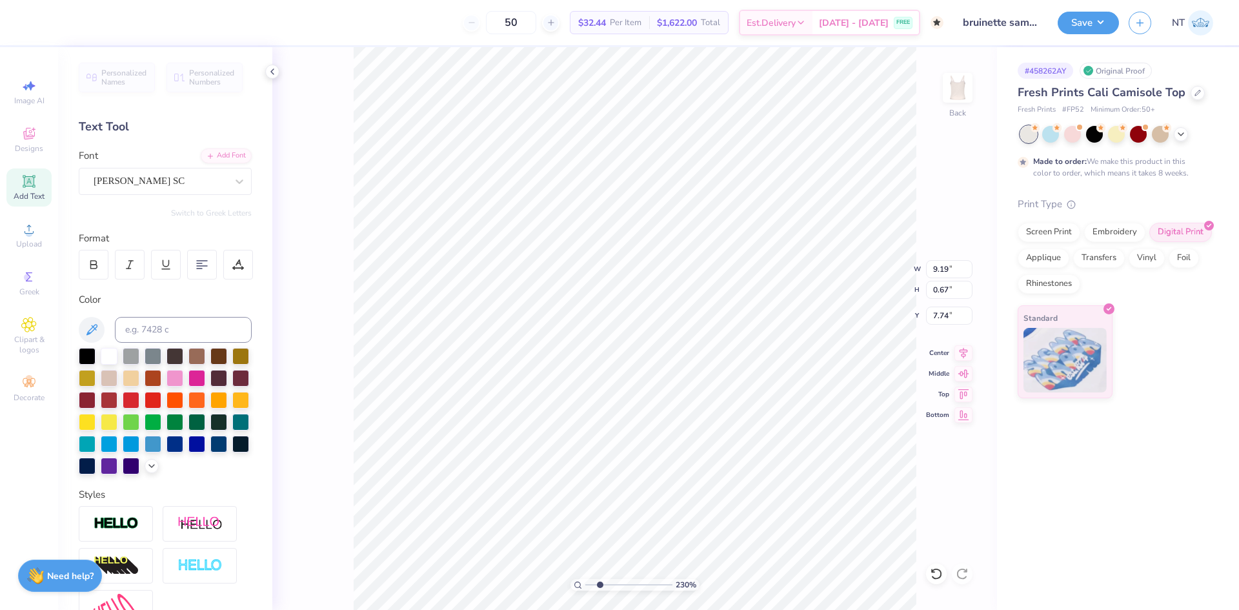
type input "2.30193535337791"
type input "8.27"
type input "0.65"
type input "7.75"
type input "1.6491337272538"
